Goal: Information Seeking & Learning: Learn about a topic

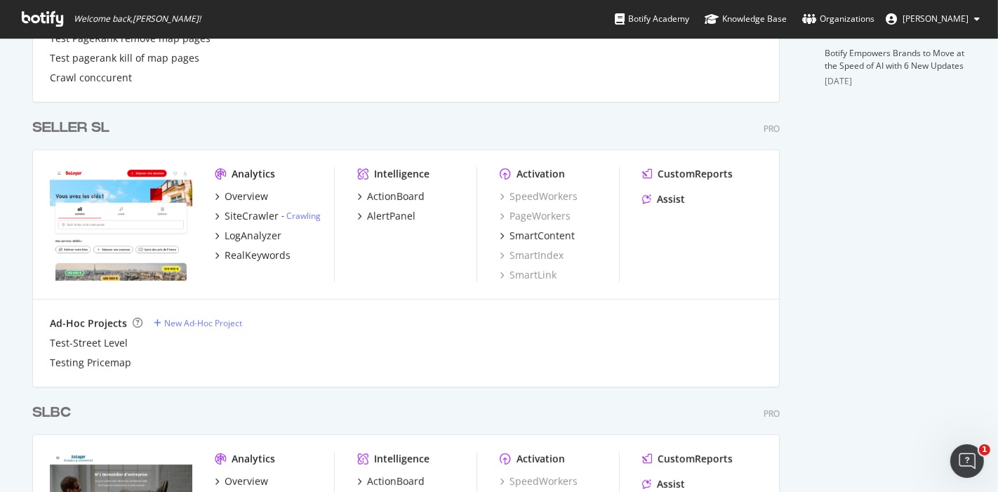
scroll to position [576, 0]
click at [260, 237] on div "LogAnalyzer" at bounding box center [253, 236] width 57 height 14
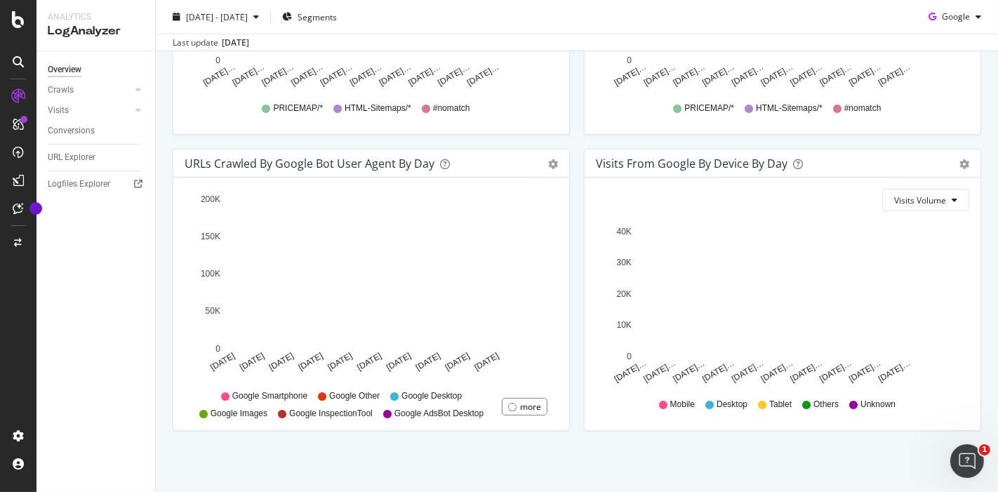
scroll to position [632, 0]
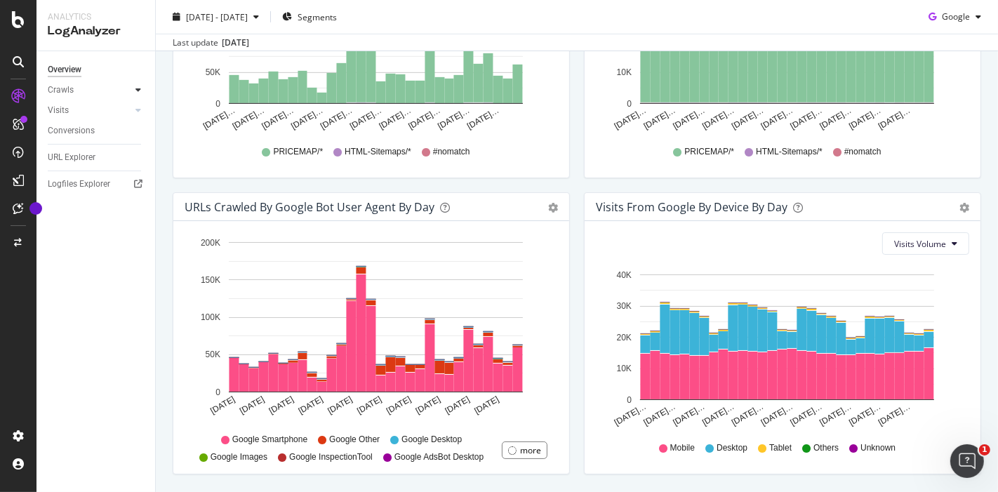
click at [137, 92] on icon at bounding box center [138, 90] width 6 height 8
click at [86, 165] on div "HTTP Codes" at bounding box center [78, 166] width 48 height 15
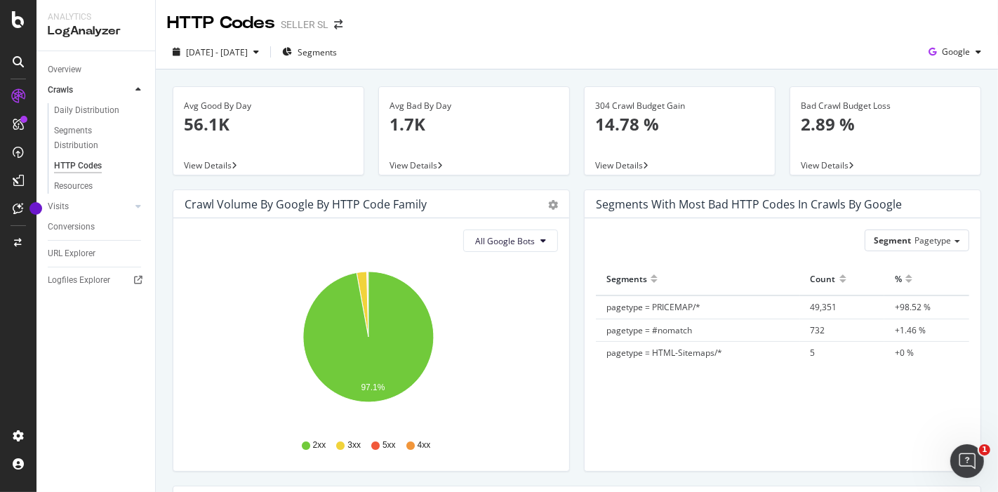
scroll to position [26, 0]
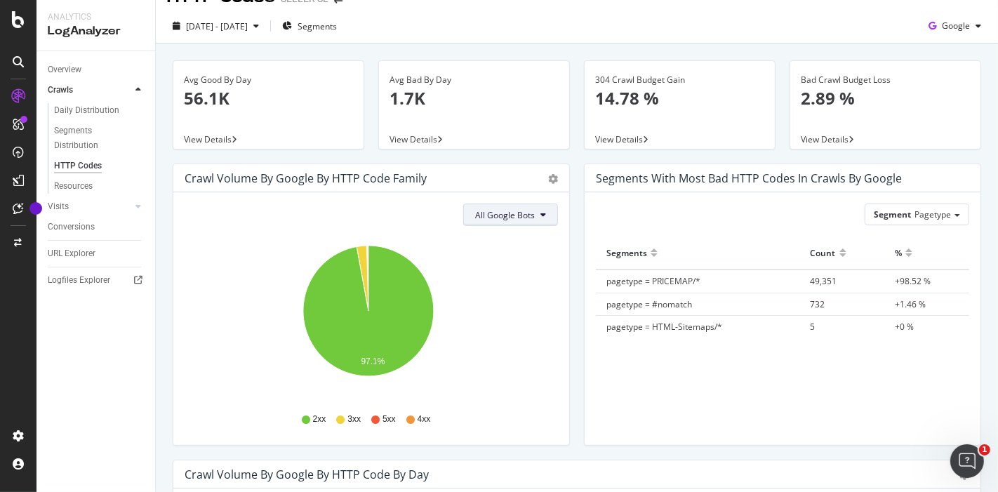
click at [494, 213] on span "All Google Bots" at bounding box center [505, 215] width 60 height 12
click at [550, 182] on icon "gear" at bounding box center [553, 179] width 10 height 10
click at [507, 232] on span "Table" at bounding box center [512, 231] width 112 height 19
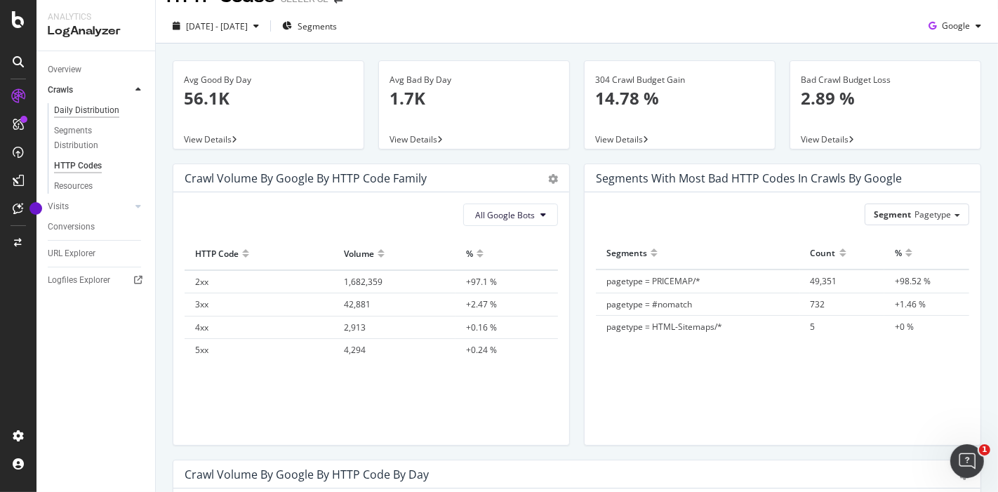
click at [100, 110] on div "Daily Distribution" at bounding box center [86, 110] width 65 height 15
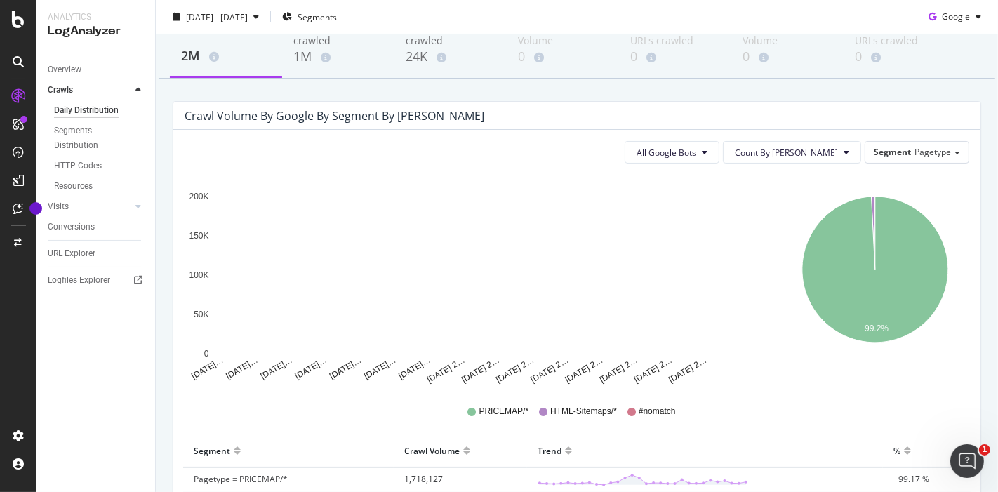
scroll to position [78, 0]
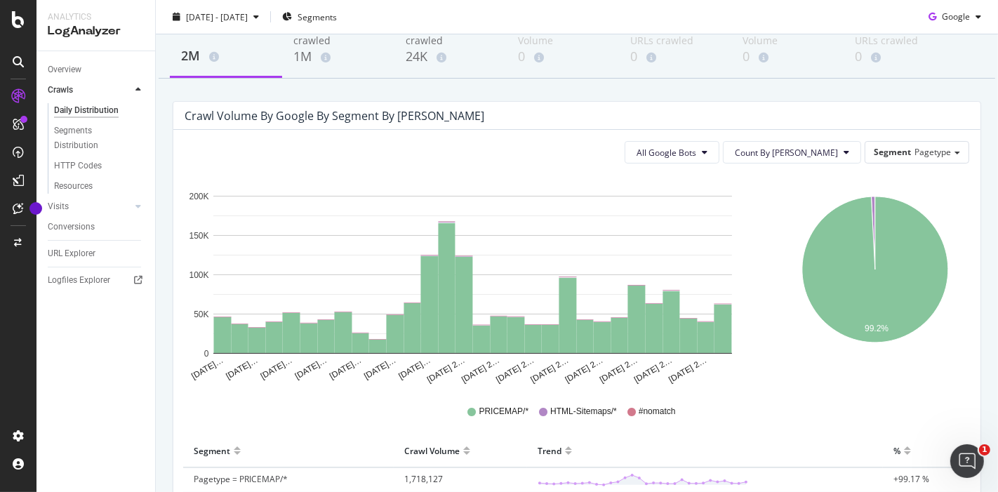
click at [140, 361] on div "Overview Crawls Daily Distribution Segments Distribution HTTP Codes Resources V…" at bounding box center [95, 271] width 119 height 441
